Goal: Navigation & Orientation: Find specific page/section

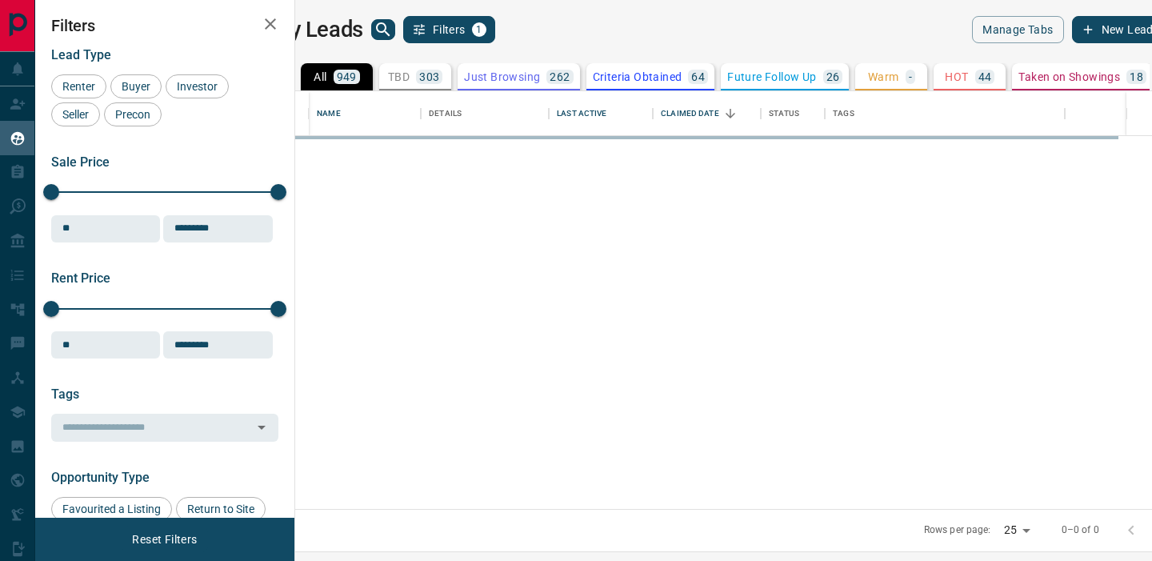
scroll to position [418, 850]
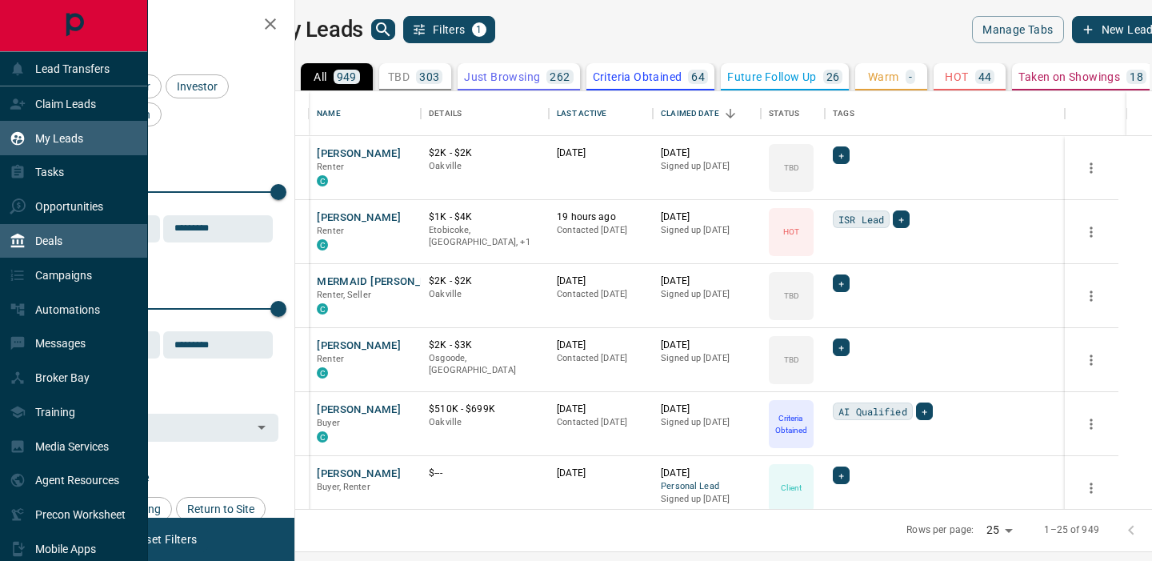
click at [54, 248] on div "Deals" at bounding box center [36, 241] width 53 height 26
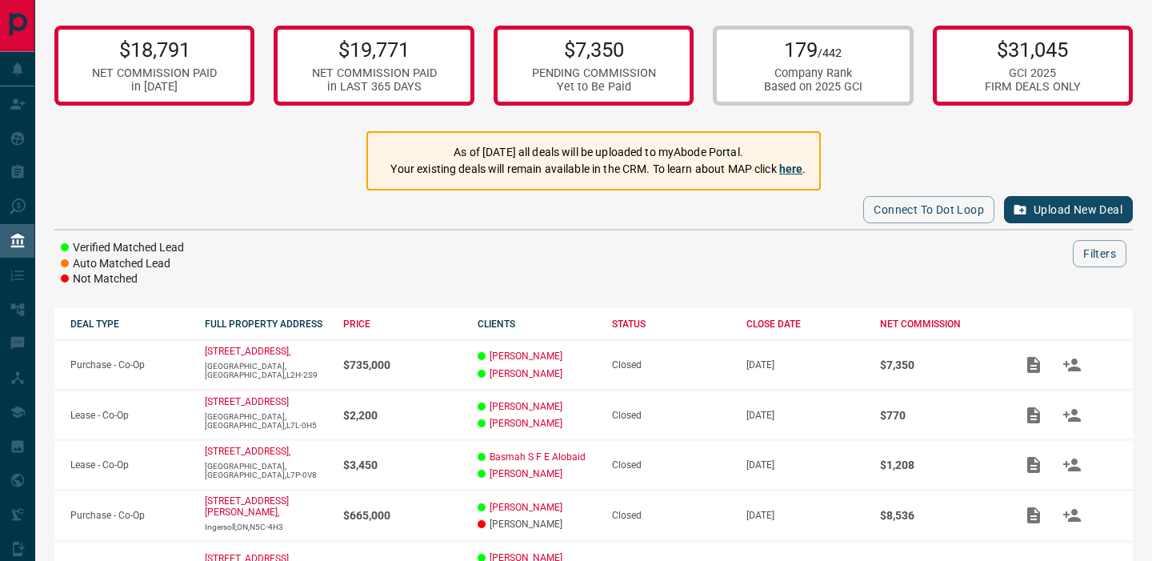
click at [799, 169] on link "here" at bounding box center [791, 168] width 24 height 13
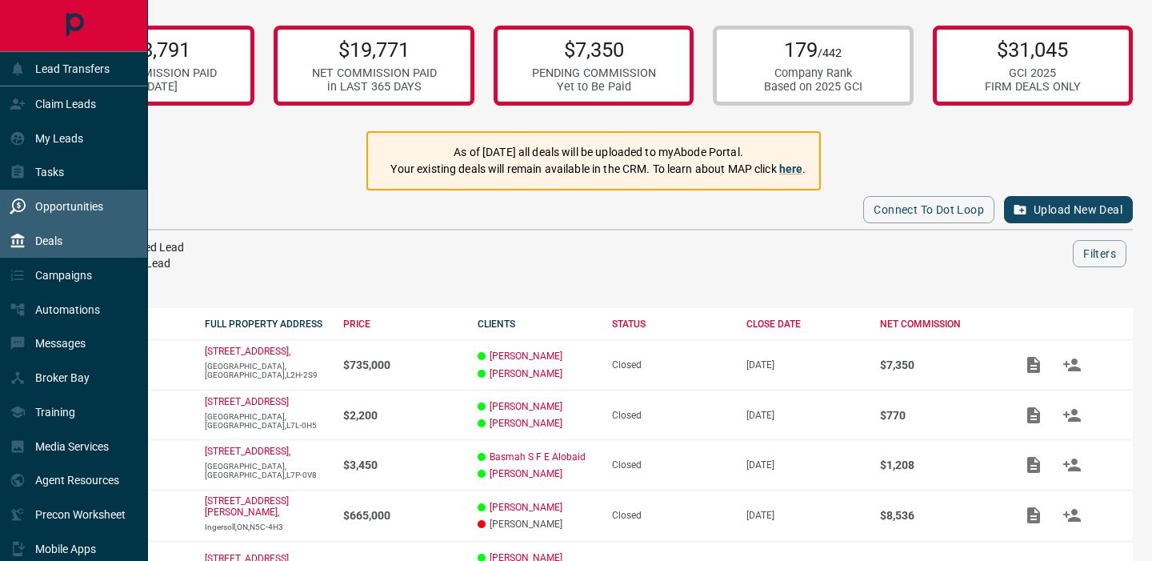
click at [74, 202] on p "Opportunities" at bounding box center [69, 206] width 68 height 13
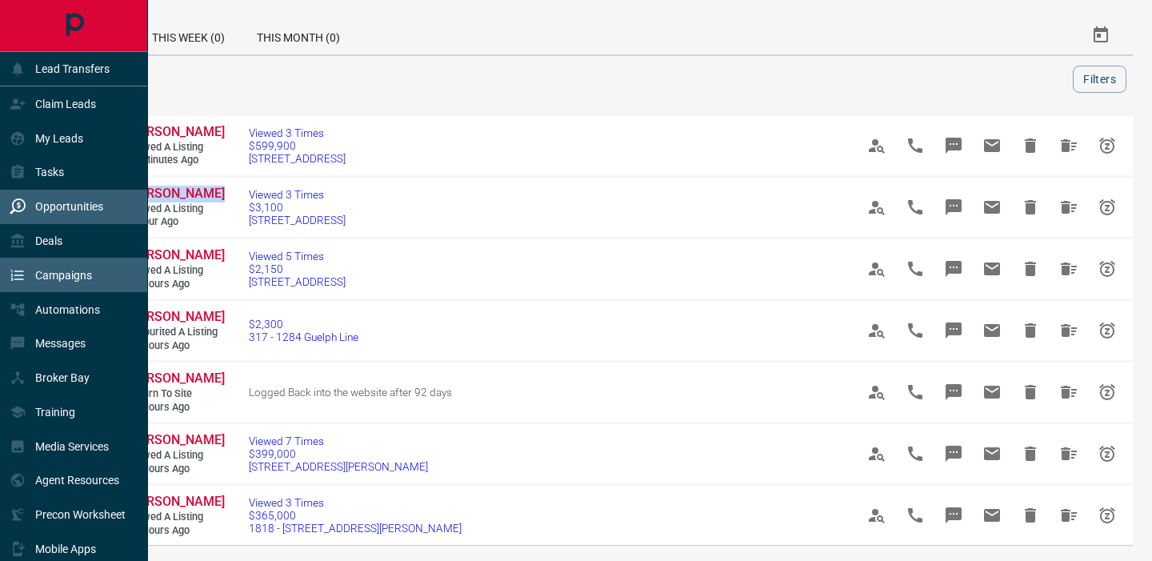
click at [45, 286] on div "Campaigns" at bounding box center [51, 275] width 82 height 26
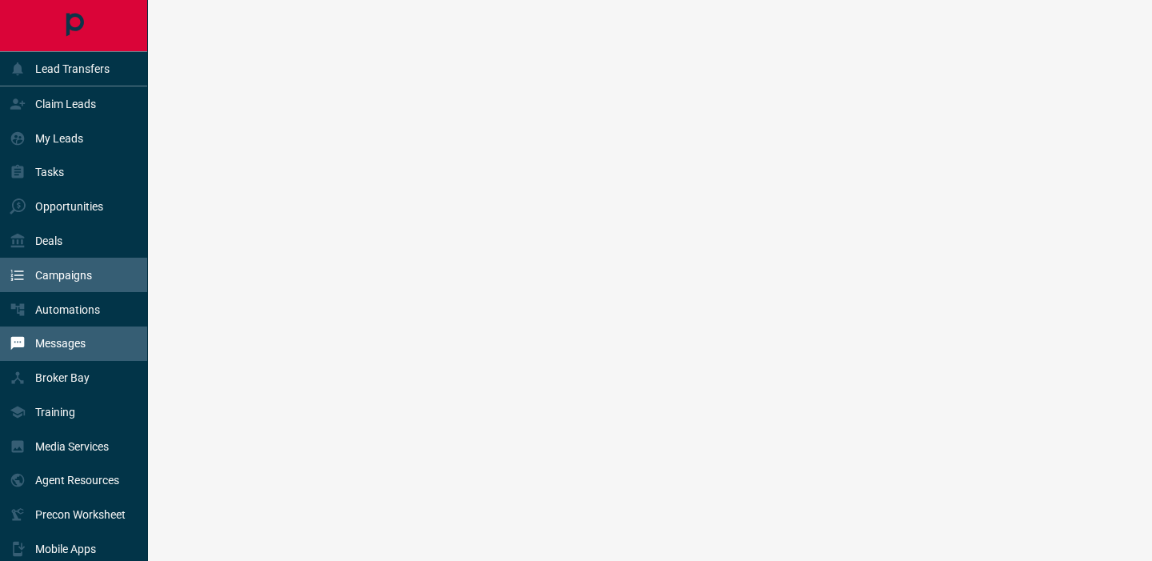
click at [62, 343] on p "Messages" at bounding box center [60, 343] width 50 height 13
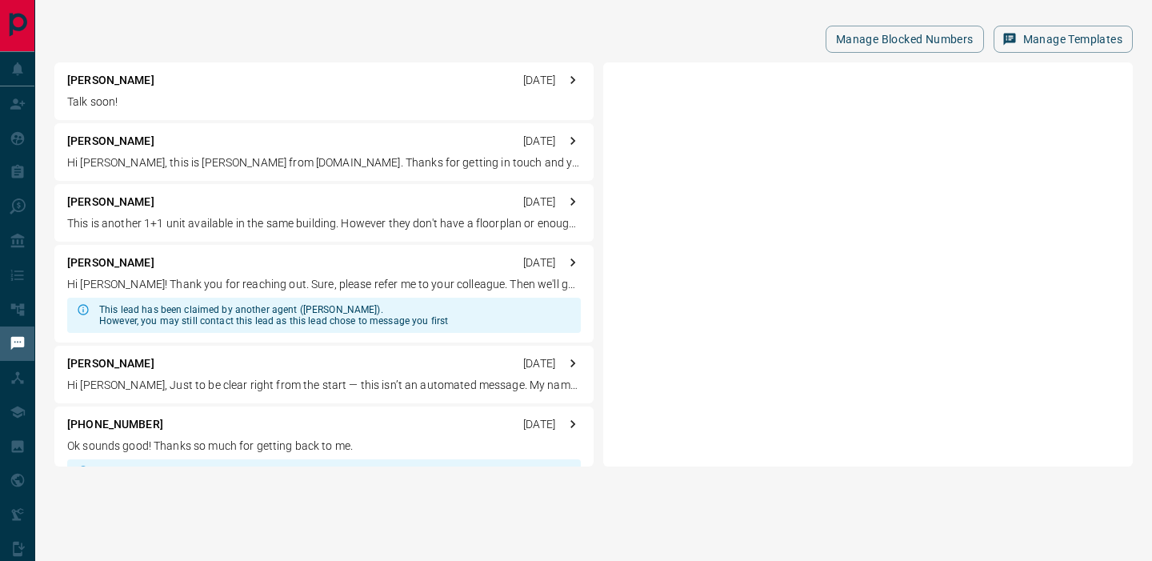
click at [222, 138] on div "[PERSON_NAME] [DATE]" at bounding box center [324, 141] width 514 height 17
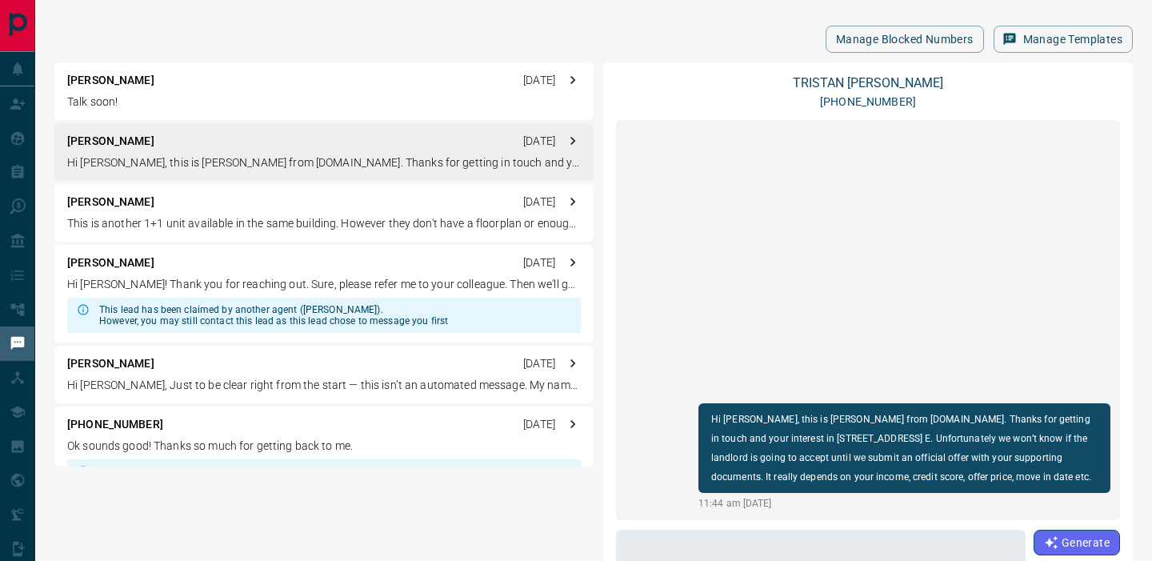
click at [430, 228] on p "This is another 1+1 unit available in the same building. However they don't hav…" at bounding box center [324, 223] width 514 height 17
